Goal: Information Seeking & Learning: Learn about a topic

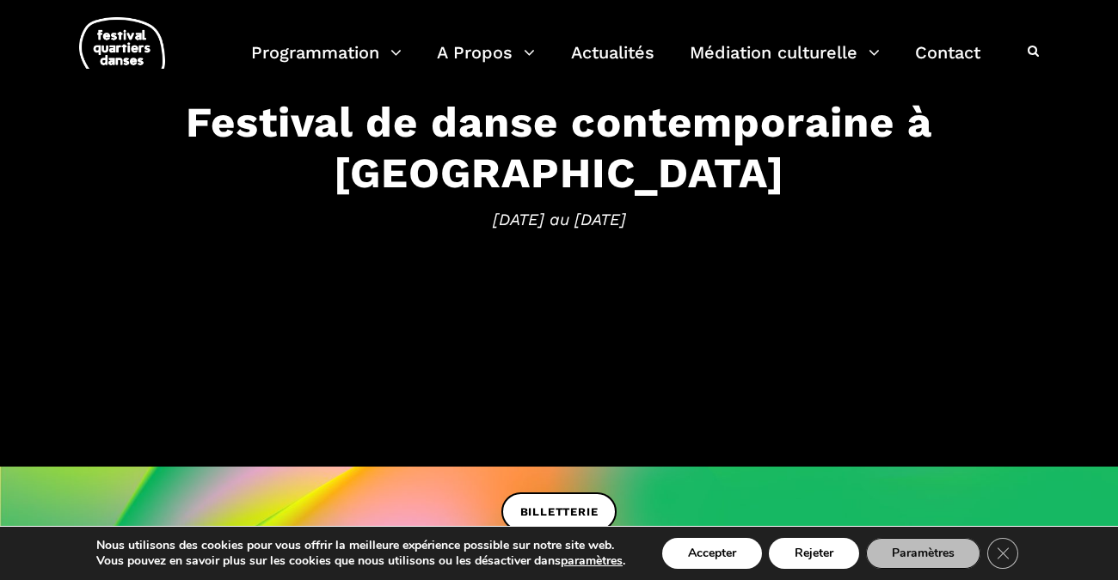
scroll to position [172, 0]
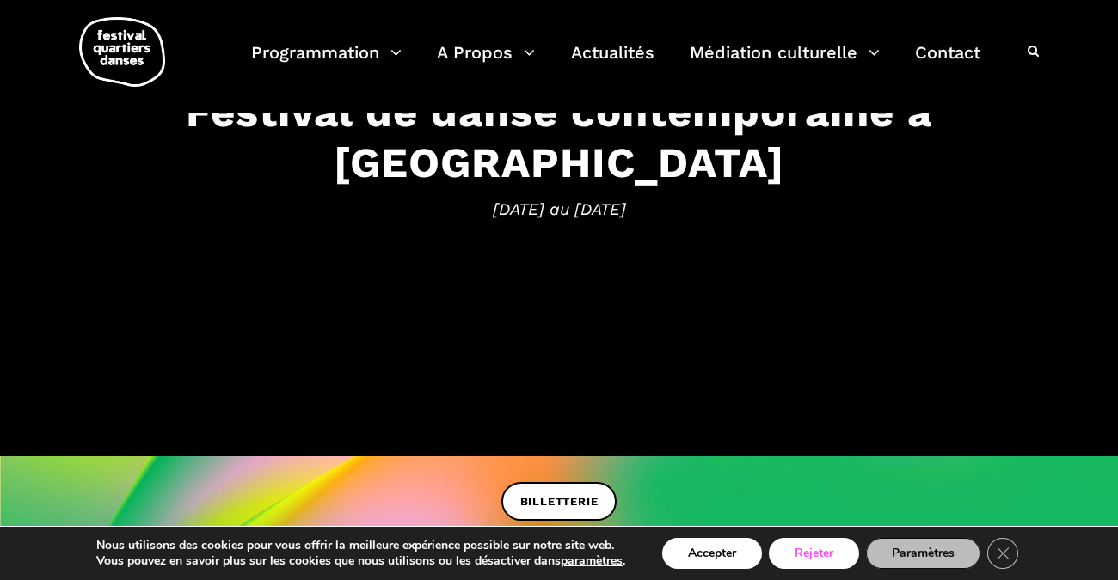
click at [825, 551] on button "Rejeter" at bounding box center [814, 553] width 90 height 31
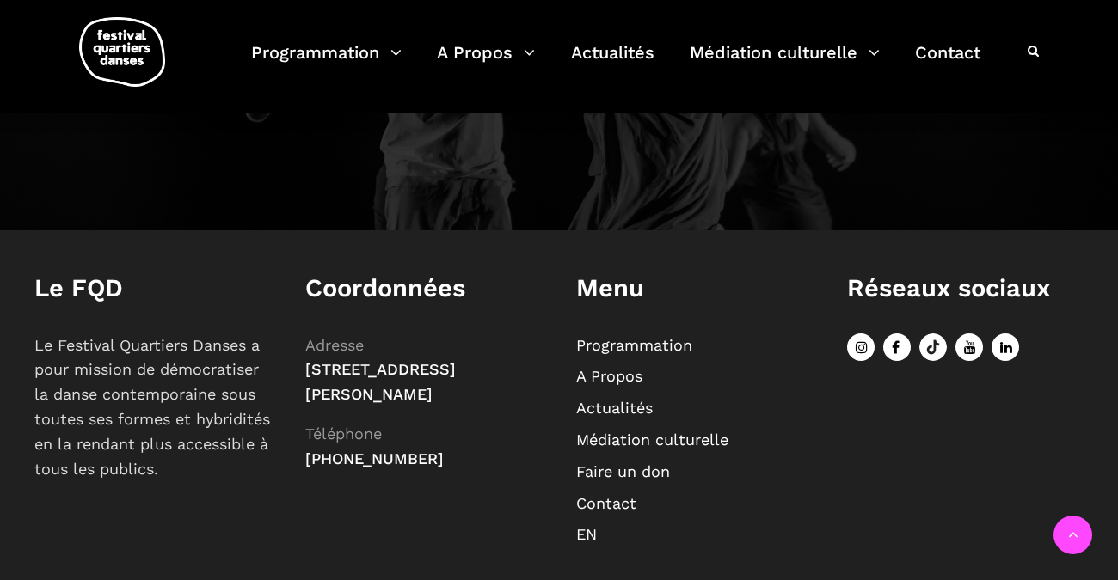
scroll to position [1951, 0]
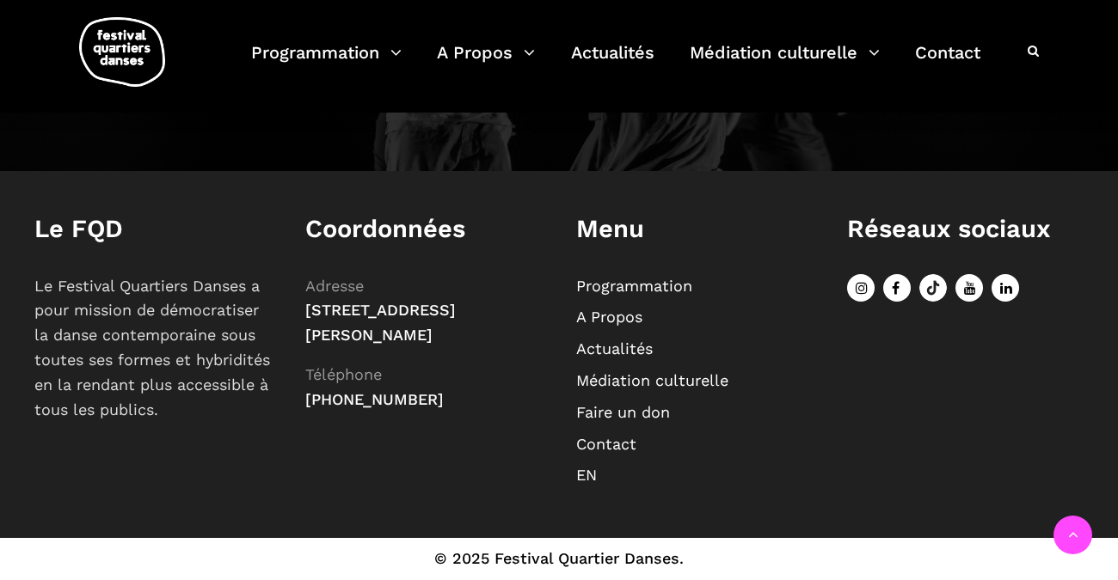
click at [617, 285] on link "Programmation" at bounding box center [634, 286] width 116 height 18
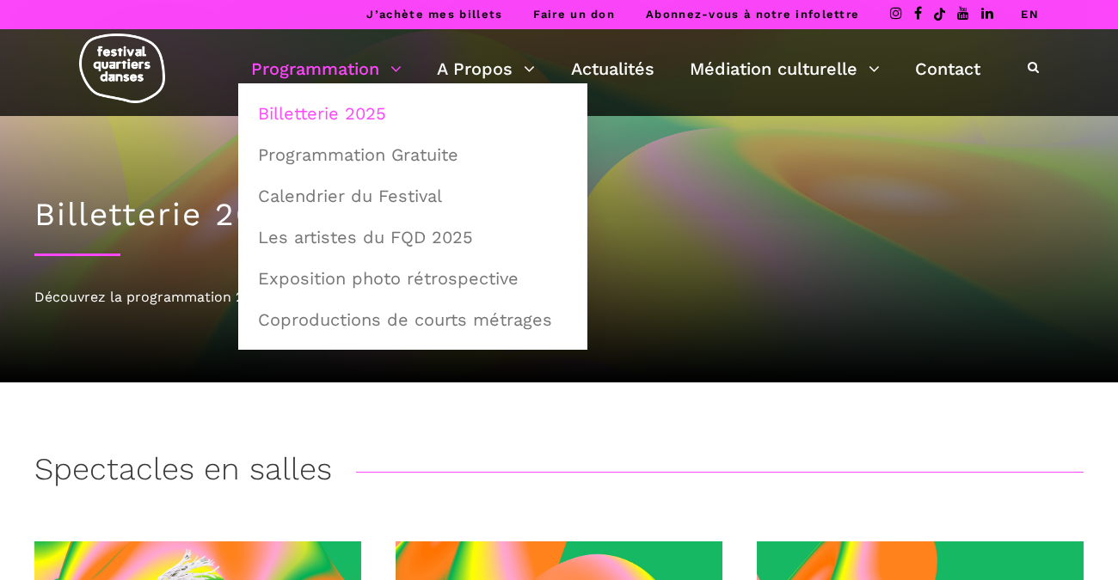
click at [369, 70] on link "Programmation" at bounding box center [326, 68] width 150 height 29
click at [354, 156] on link "Programmation Gratuite" at bounding box center [413, 155] width 330 height 40
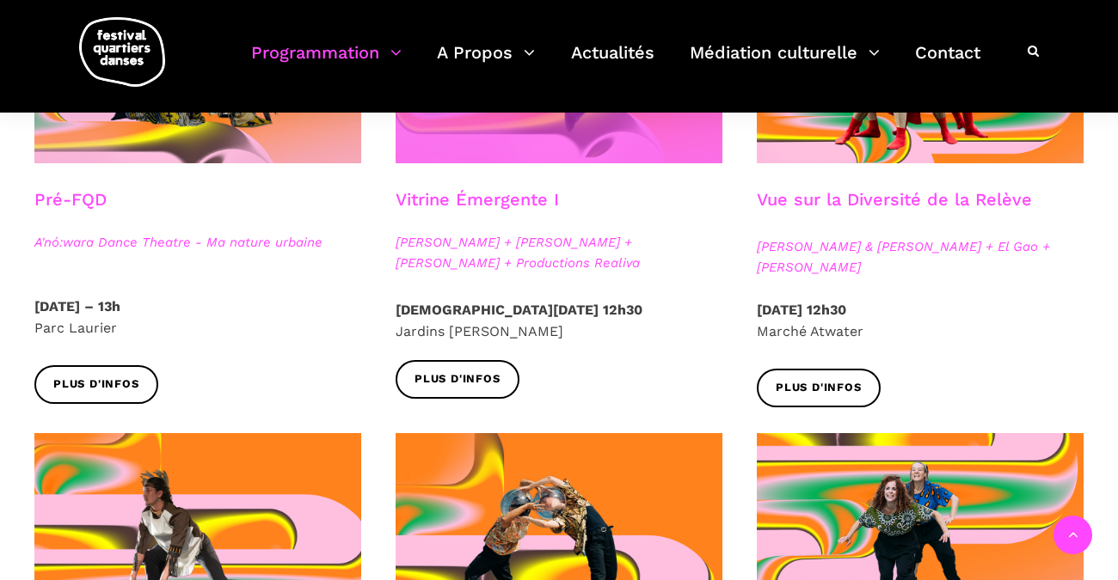
scroll to position [602, 0]
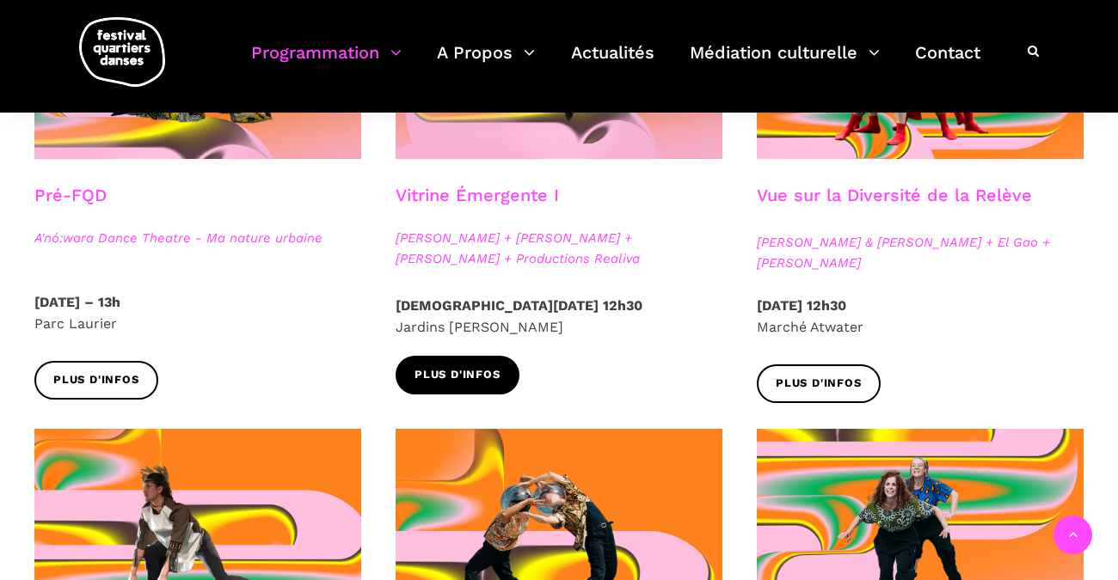
click at [468, 375] on span "Plus d'infos" at bounding box center [457, 375] width 86 height 18
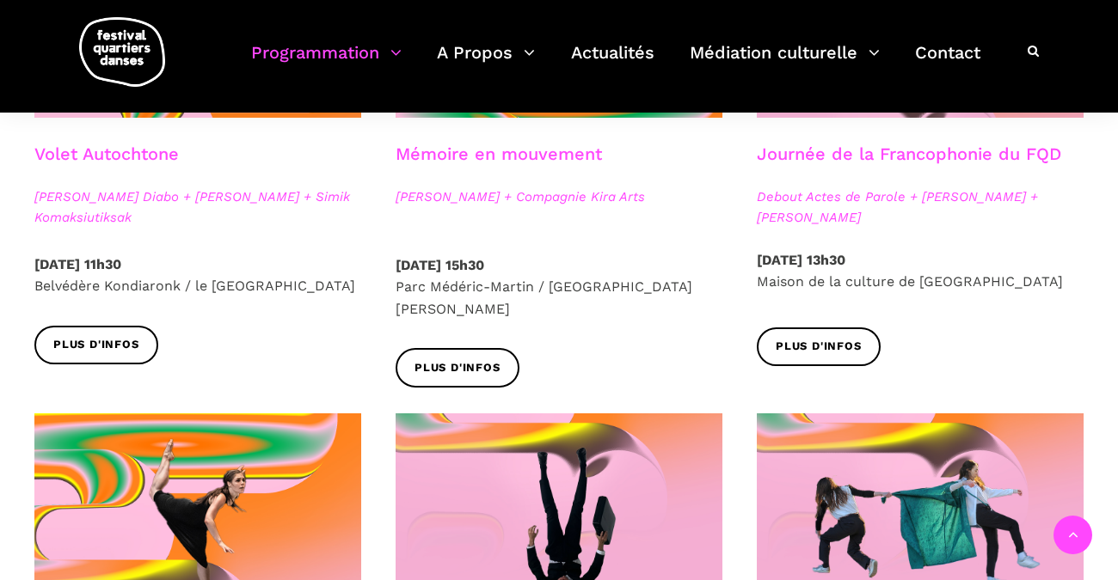
scroll to position [1118, 0]
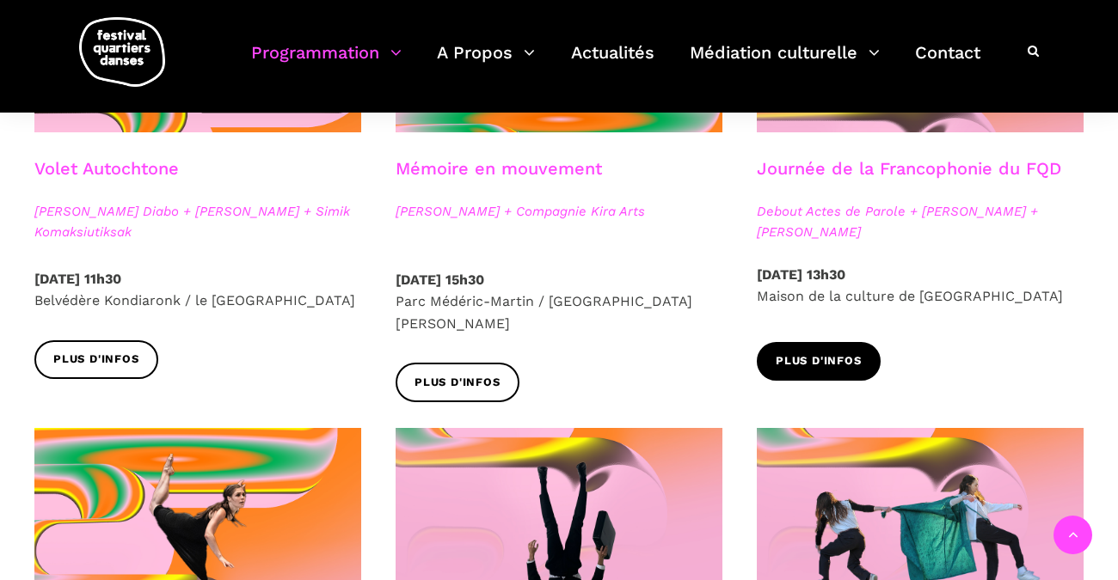
click at [805, 351] on link "Plus d'infos" at bounding box center [818, 361] width 124 height 39
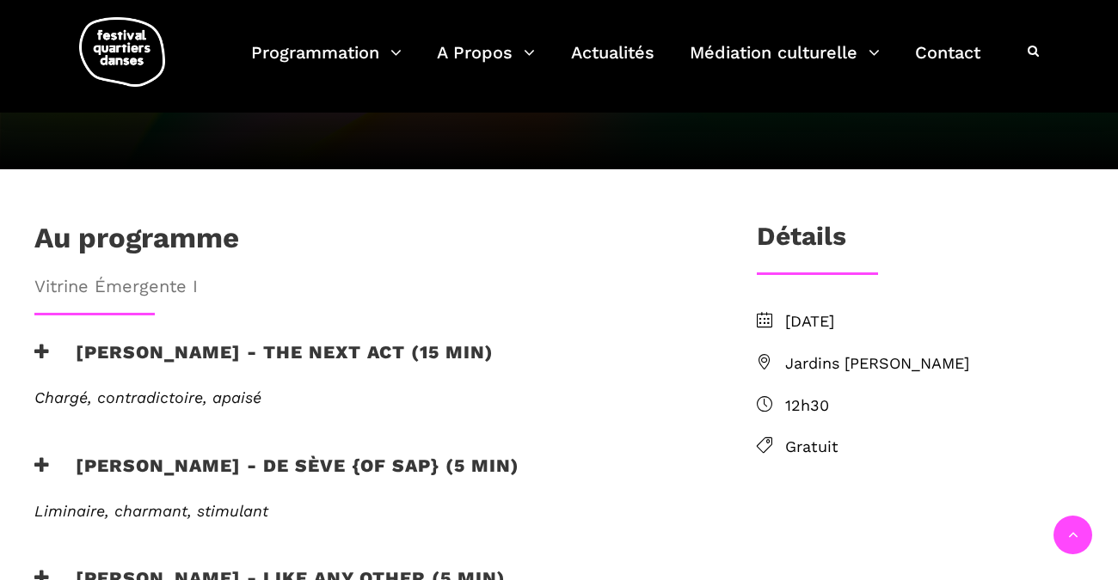
scroll to position [430, 0]
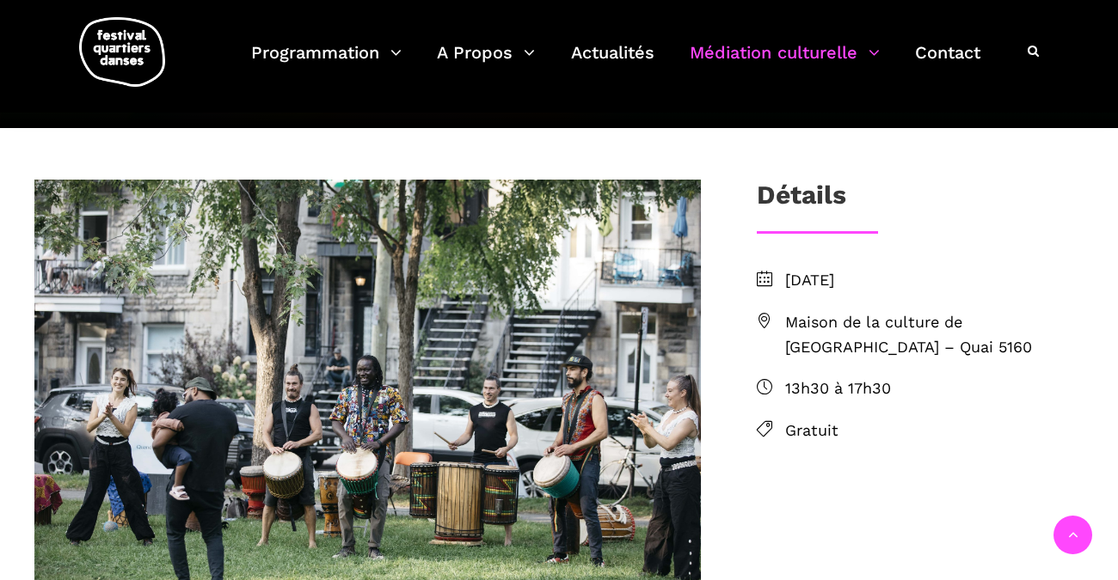
scroll to position [439, 0]
